Goal: Task Accomplishment & Management: Manage account settings

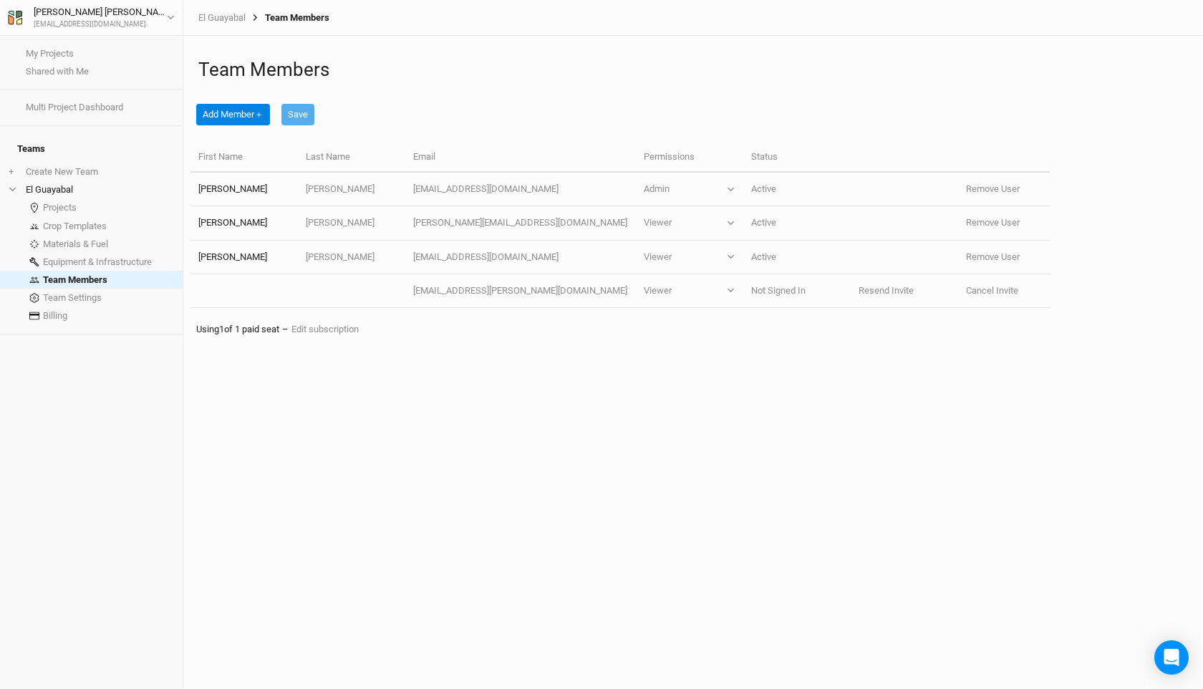
click at [765, 463] on div "Team Members Add Member ＋ Save First Name Last Name Email Permissions Status [P…" at bounding box center [693, 362] width 1020 height 653
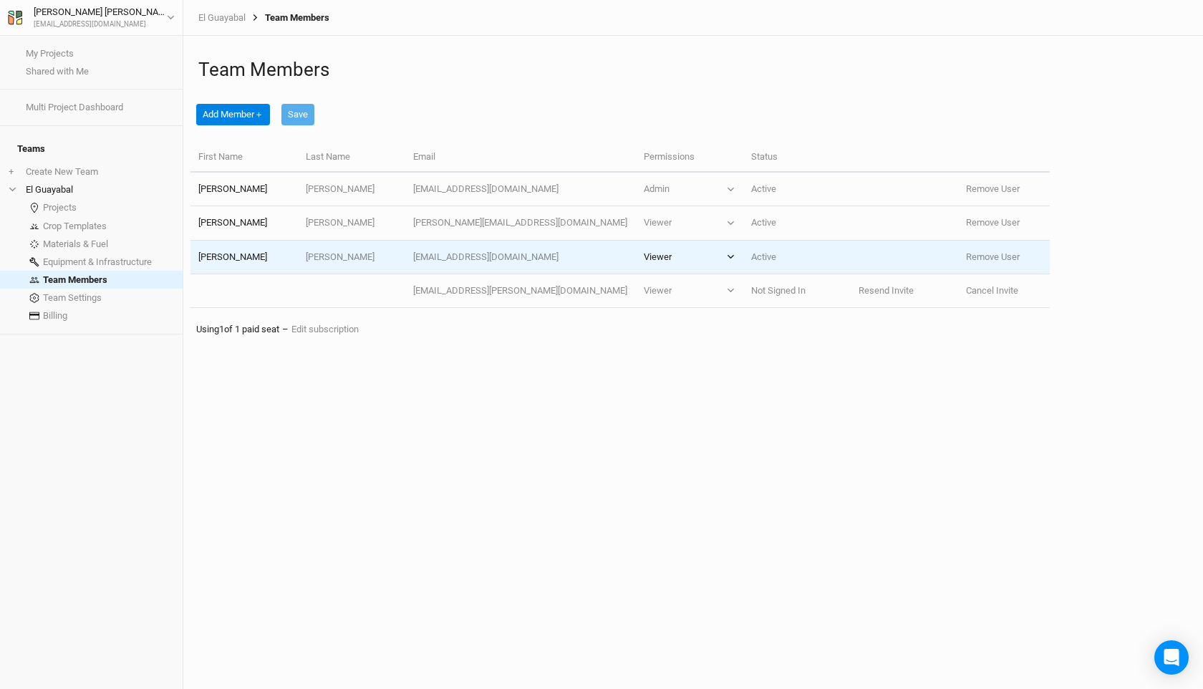
click at [709, 262] on button "Viewer" at bounding box center [690, 257] width 92 height 13
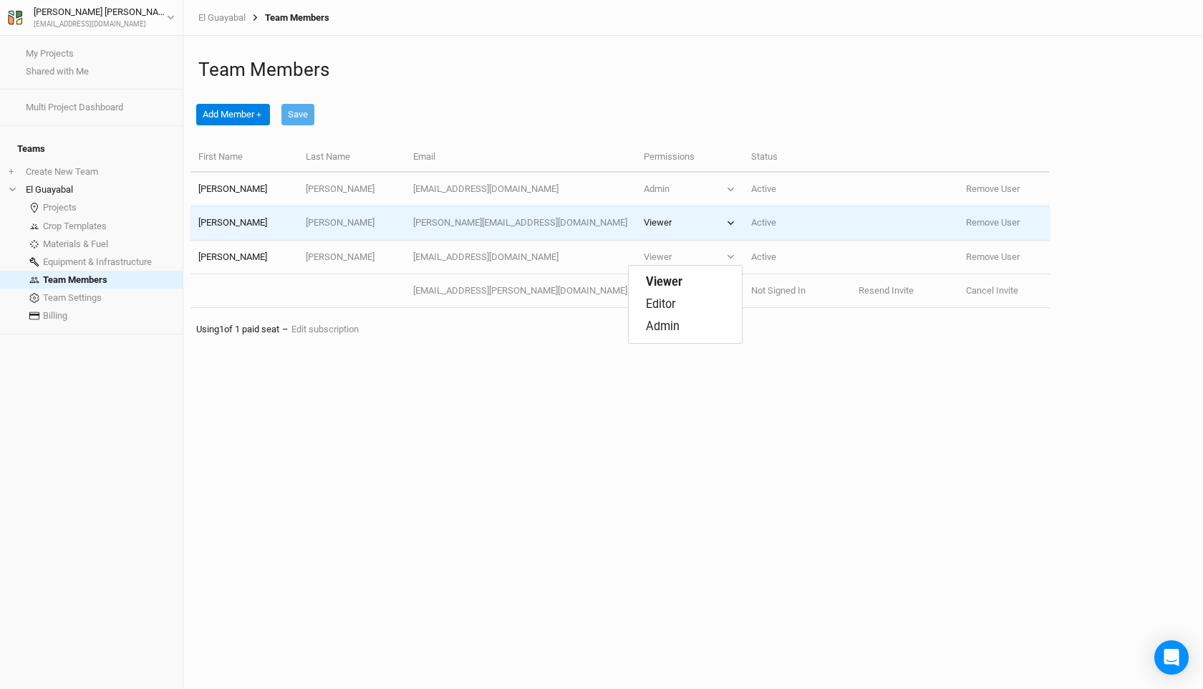
click at [727, 223] on icon "button" at bounding box center [731, 223] width 8 height 8
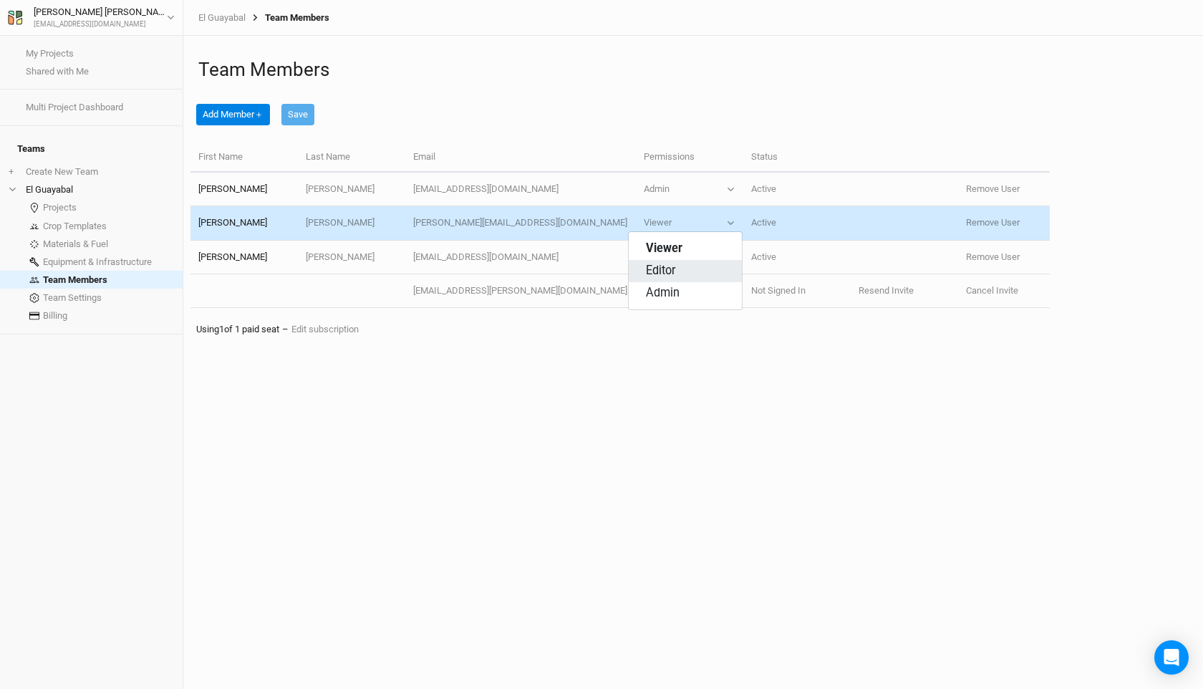
click at [687, 269] on button "Editor" at bounding box center [685, 271] width 113 height 22
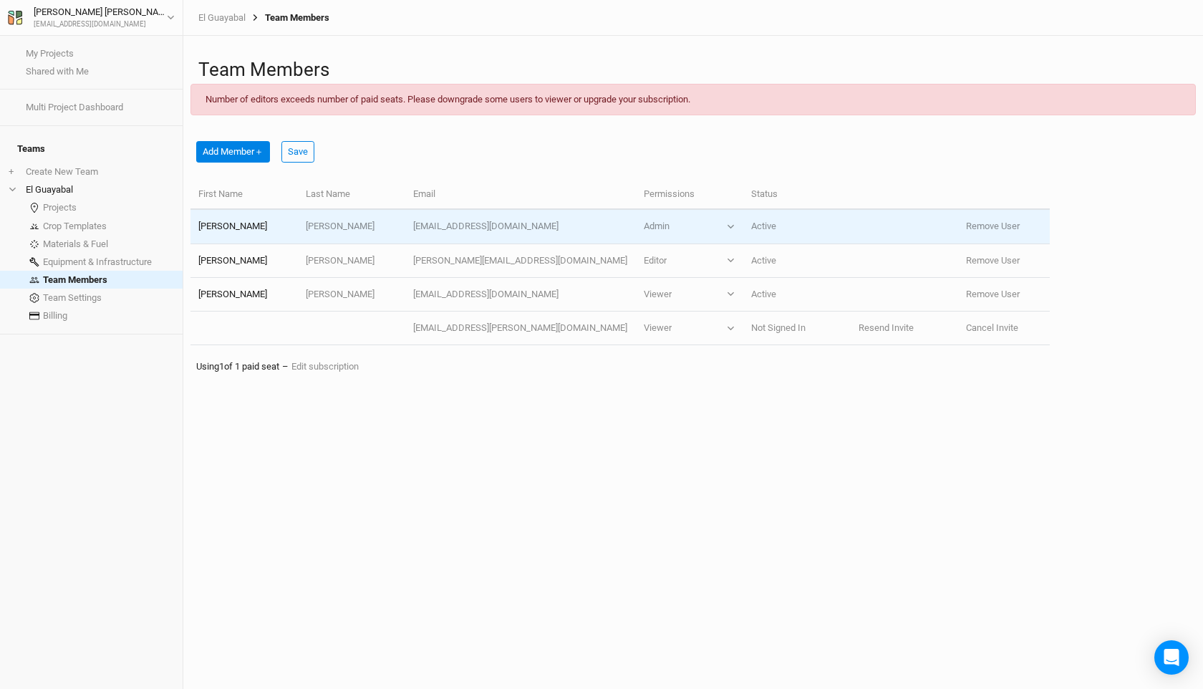
click at [722, 229] on td "Admin Viewer Editor Admin" at bounding box center [688, 227] width 107 height 34
click at [727, 226] on icon "button" at bounding box center [731, 227] width 8 height 8
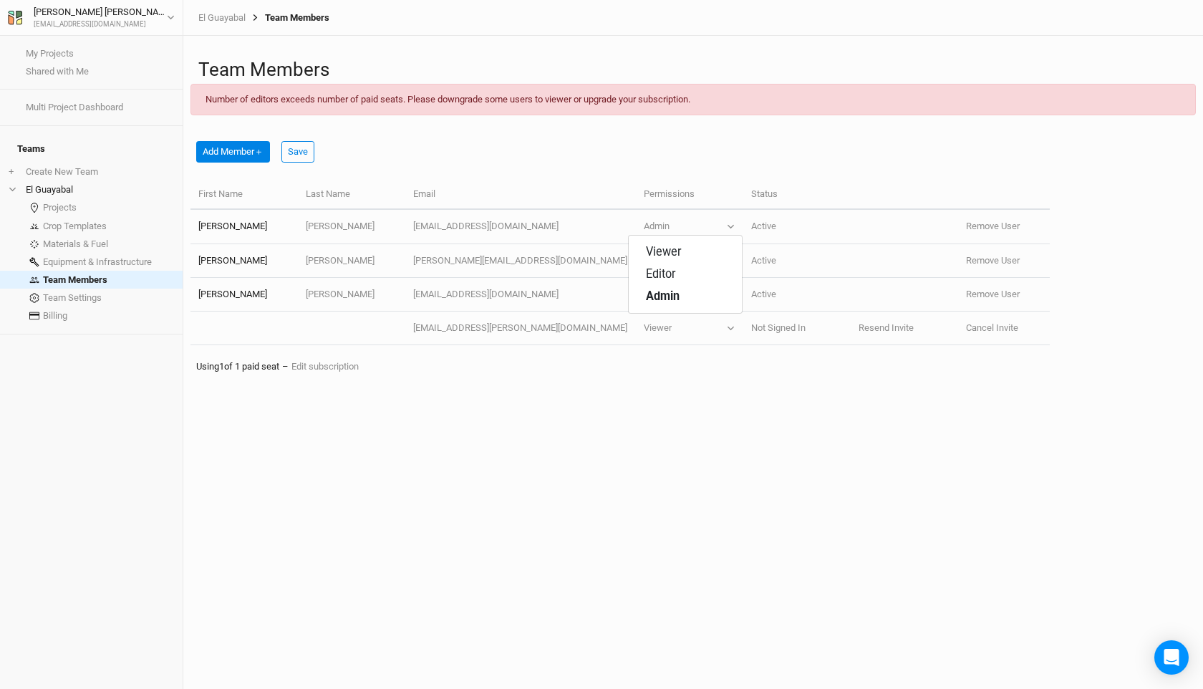
click at [674, 497] on div "Team Members Number of editors exceeds number of paid seats. Please downgrade s…" at bounding box center [693, 362] width 1020 height 653
click at [85, 52] on link "My Projects" at bounding box center [91, 53] width 183 height 18
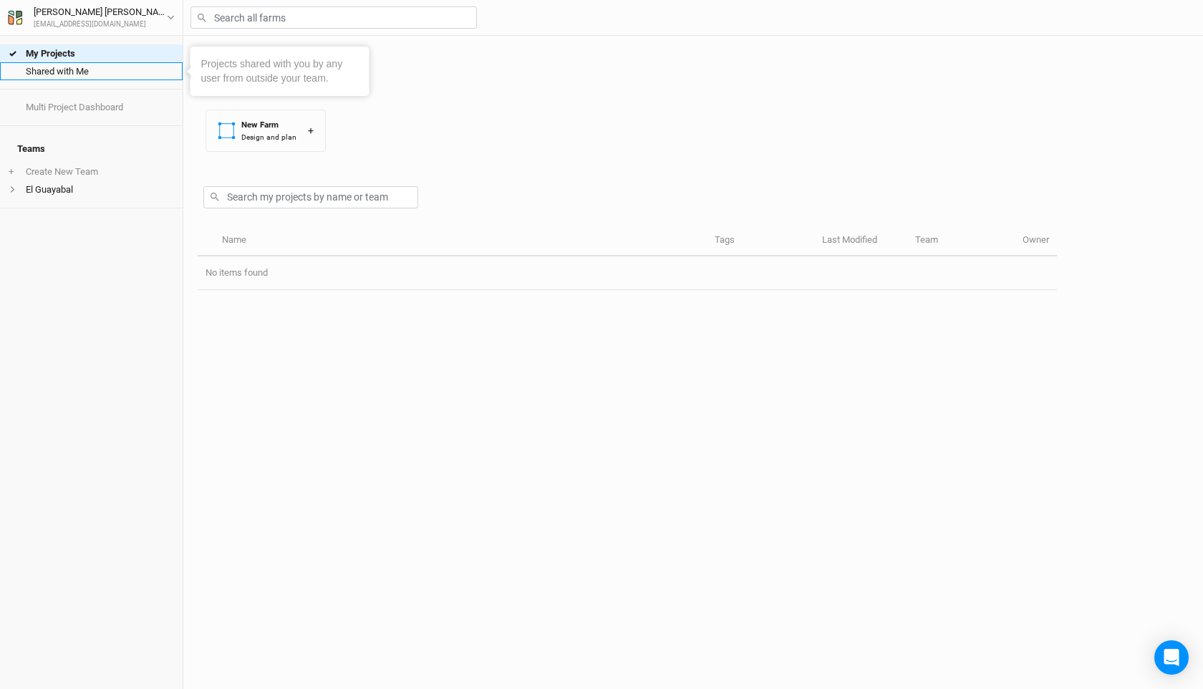
click at [80, 76] on link "Shared with Me" at bounding box center [91, 71] width 183 height 18
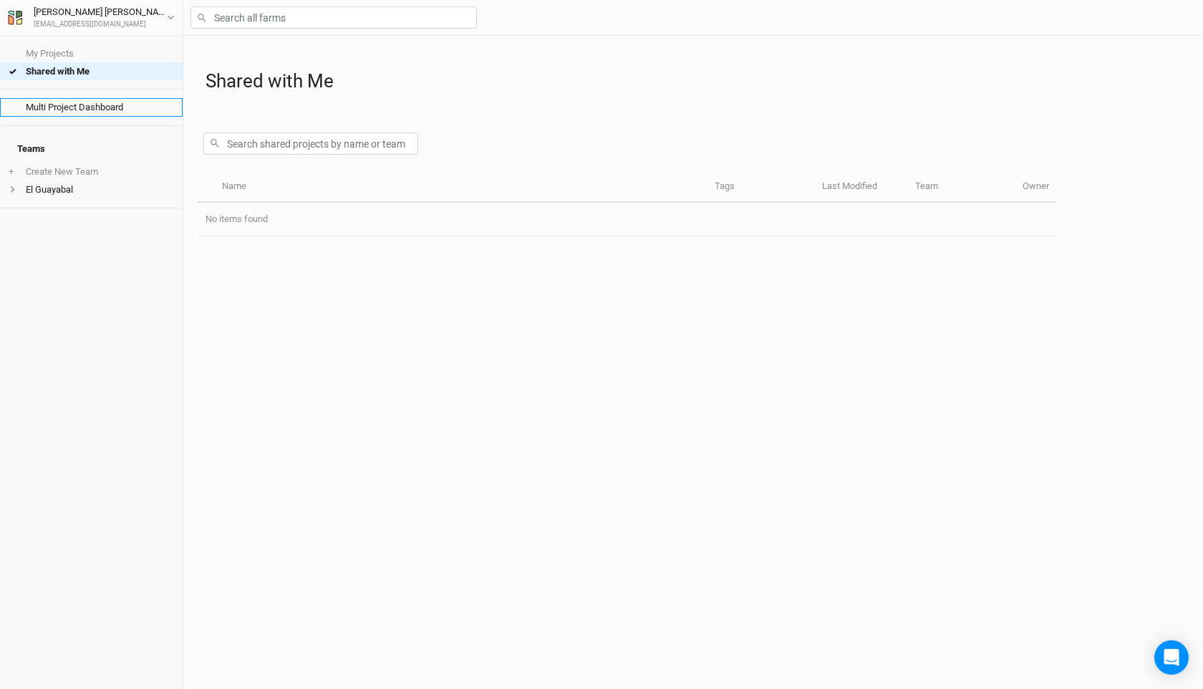
click at [73, 111] on link "Multi Project Dashboard" at bounding box center [91, 107] width 183 height 18
